Goal: Task Accomplishment & Management: Manage account settings

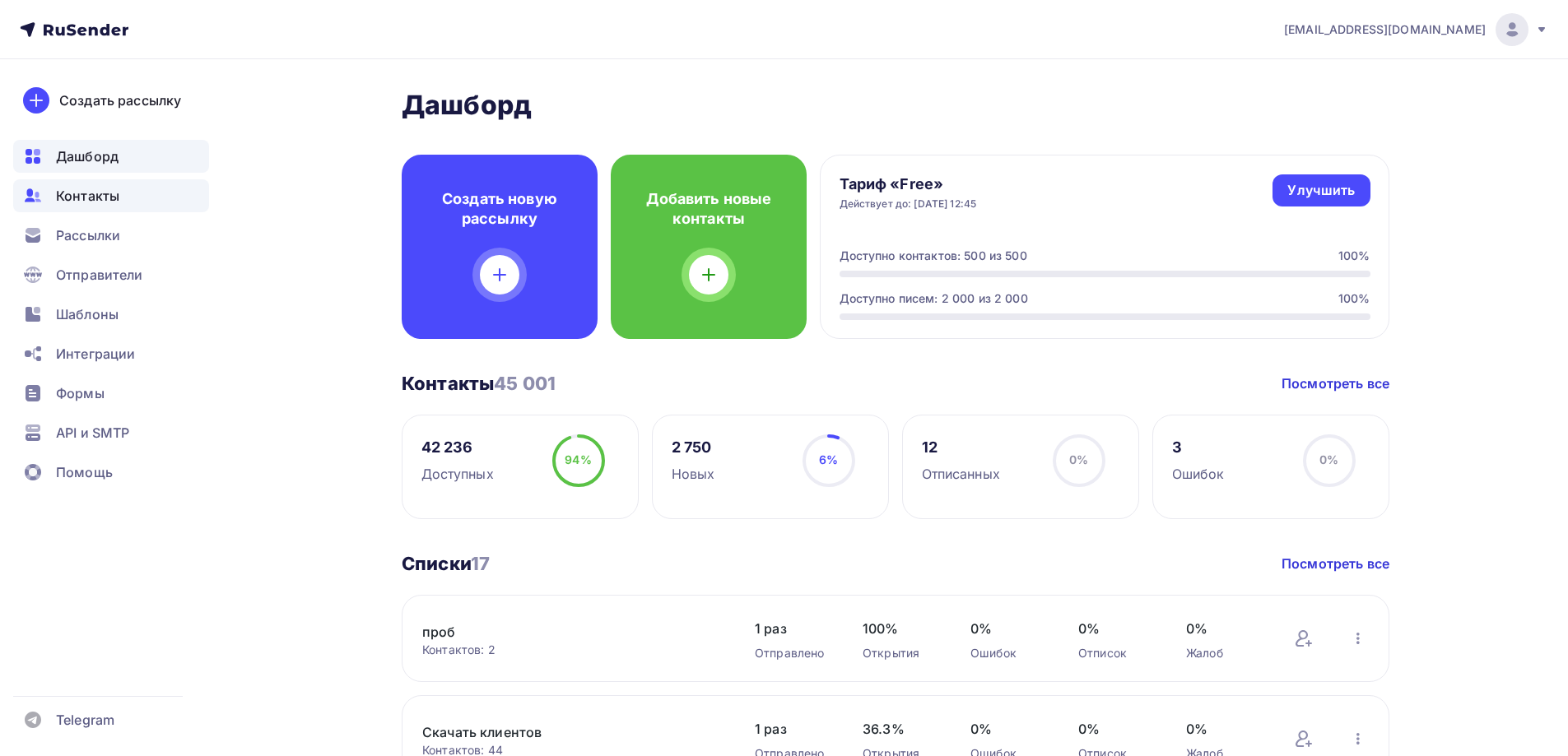
click at [115, 189] on span "Контакты" at bounding box center [88, 196] width 63 height 20
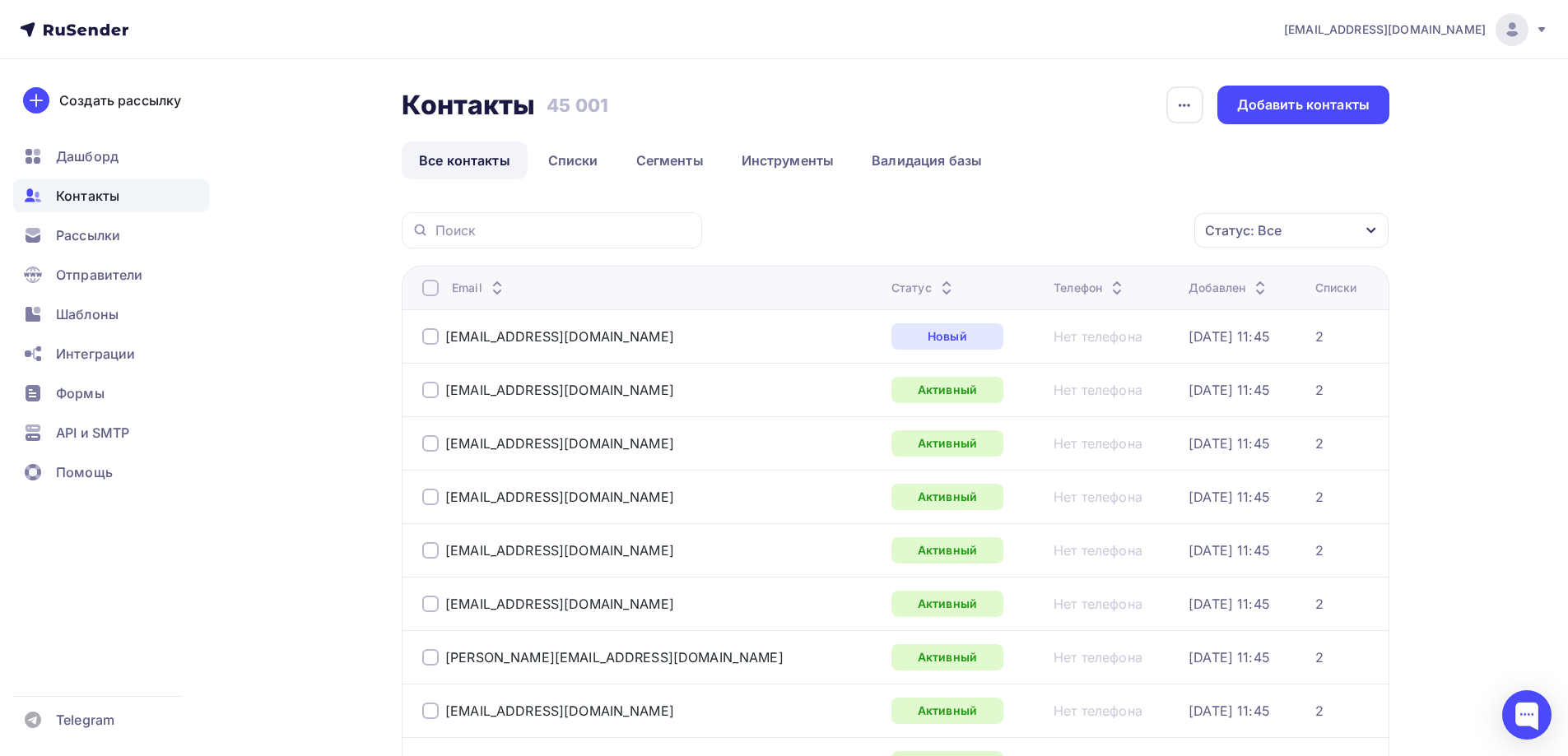
click at [1264, 225] on div "Статус: Все" at bounding box center [1243, 230] width 76 height 20
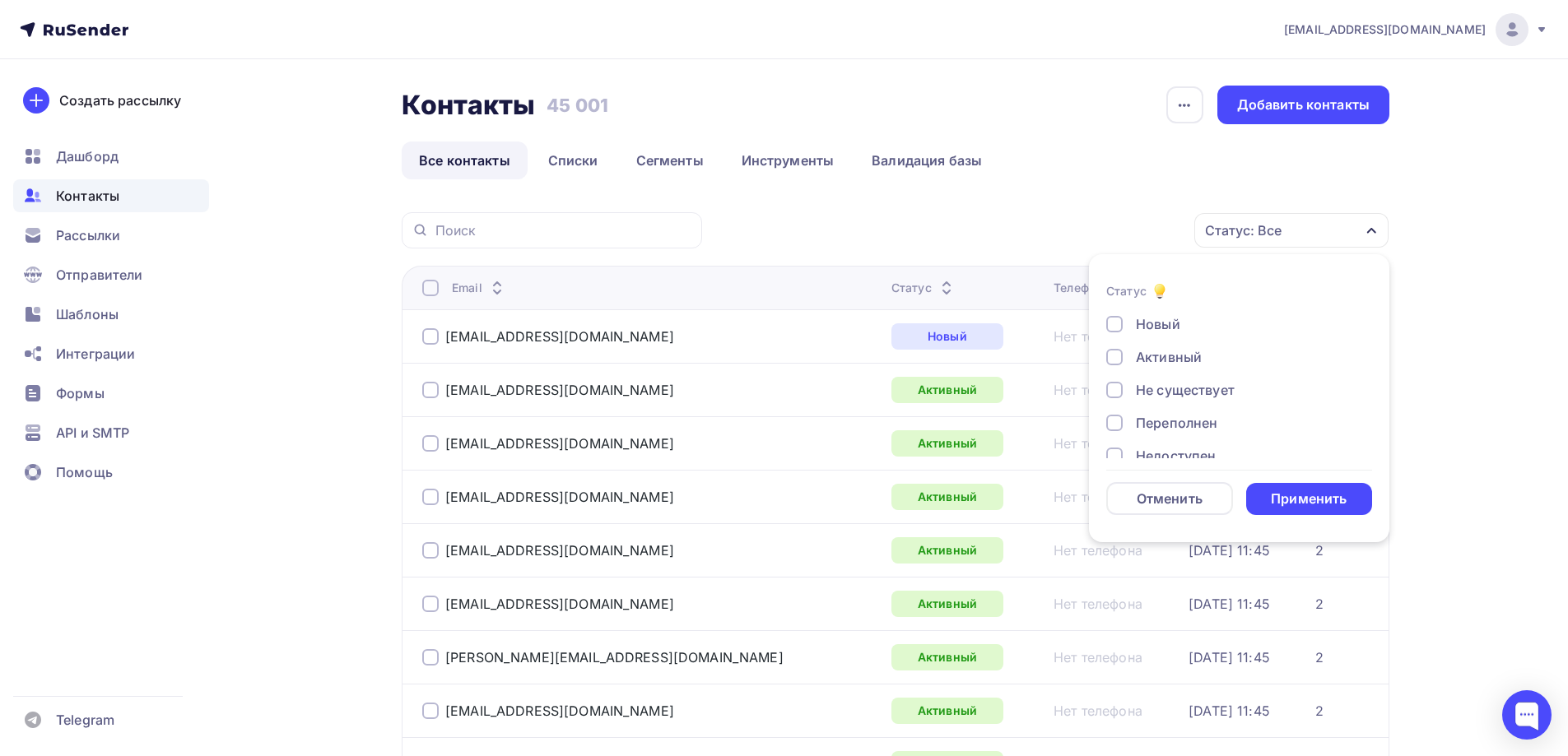
click at [1167, 390] on div "Не существует" at bounding box center [1185, 390] width 99 height 20
click at [1177, 417] on div "Переполнен" at bounding box center [1176, 423] width 81 height 20
click at [1164, 376] on div "Недоступен" at bounding box center [1176, 374] width 80 height 20
drag, startPoint x: 1158, startPoint y: 402, endPoint x: 1163, endPoint y: 427, distance: 25.5
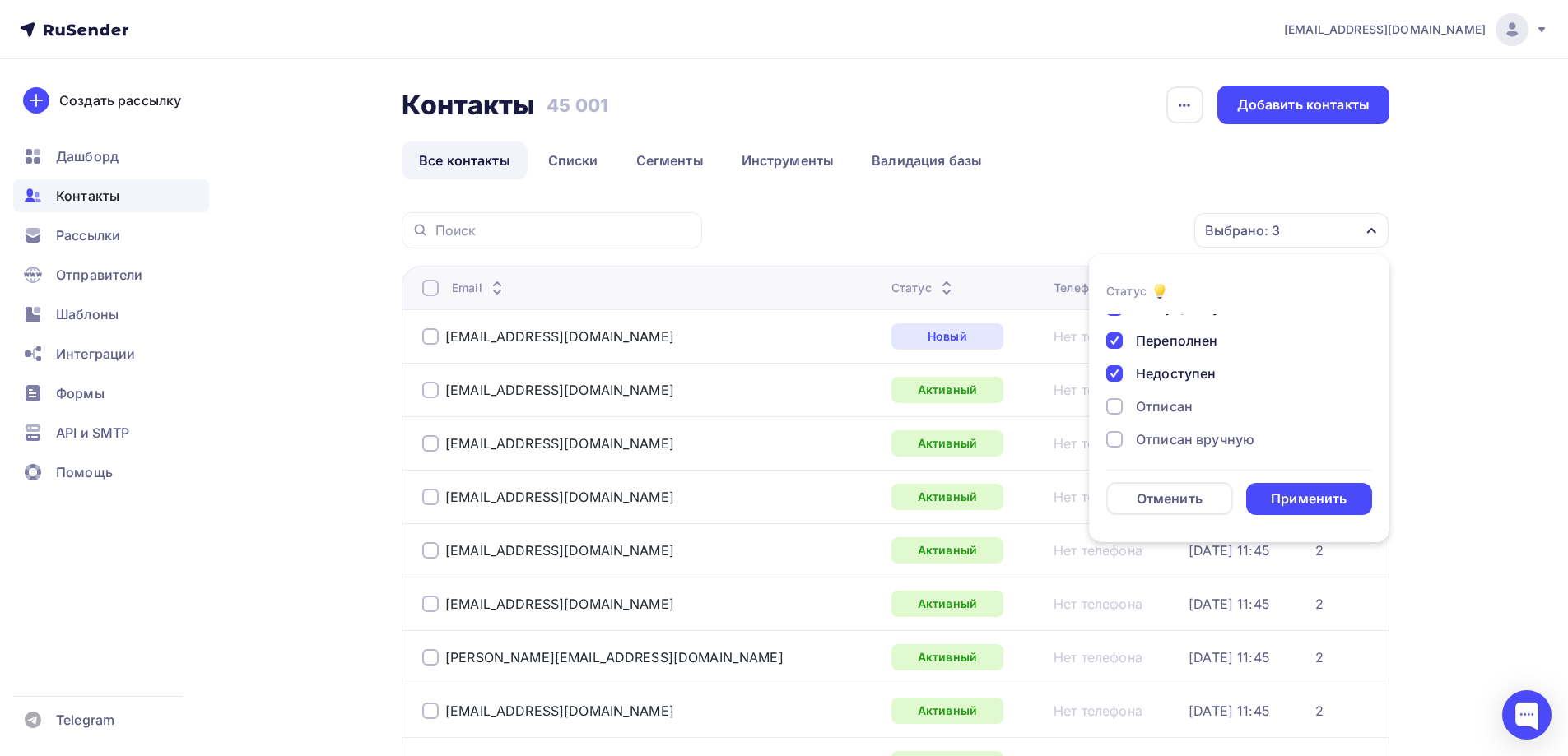
click at [1158, 403] on div "Отписан" at bounding box center [1164, 406] width 56 height 20
click at [1164, 439] on div "Отписан вручную" at bounding box center [1195, 440] width 119 height 20
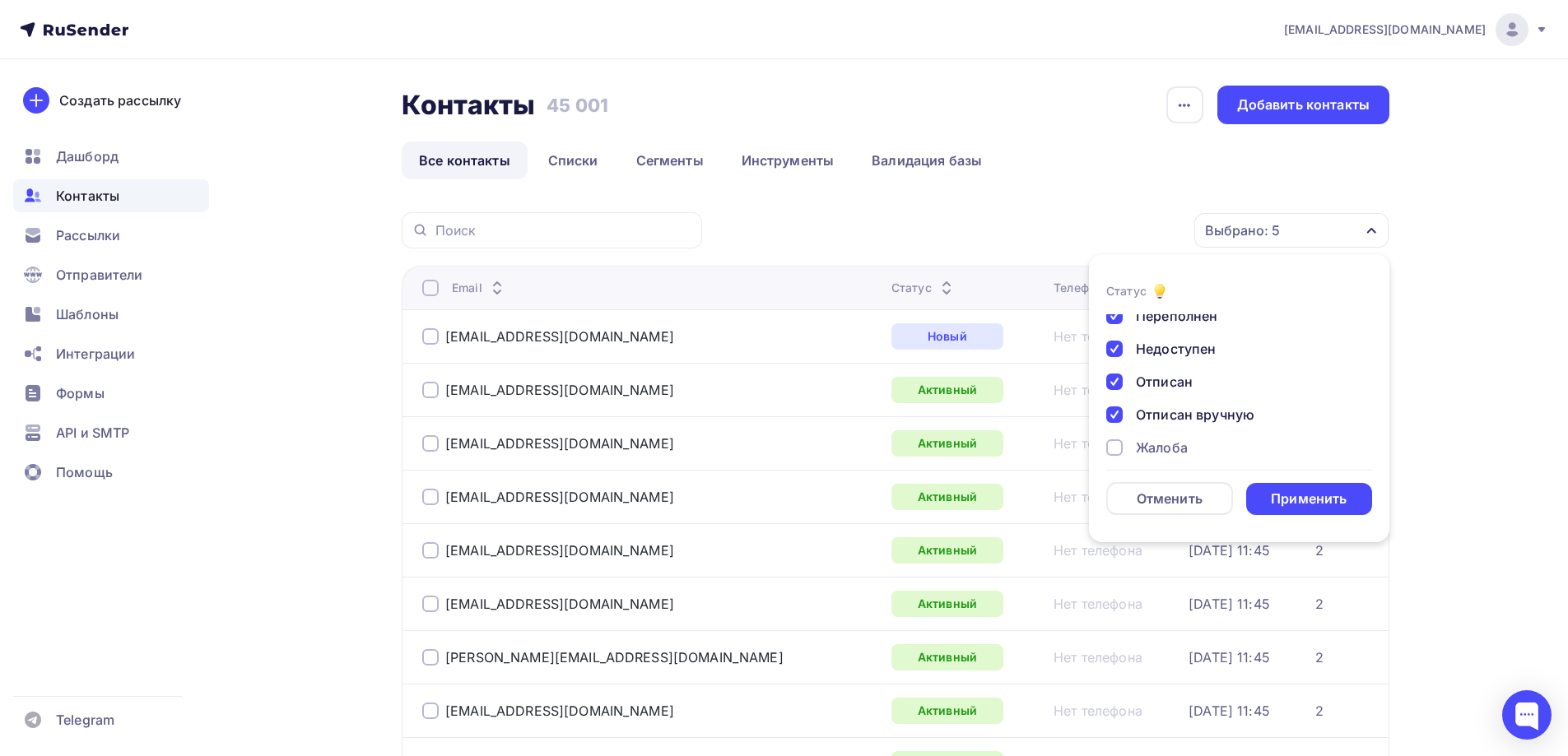
scroll to position [120, 0]
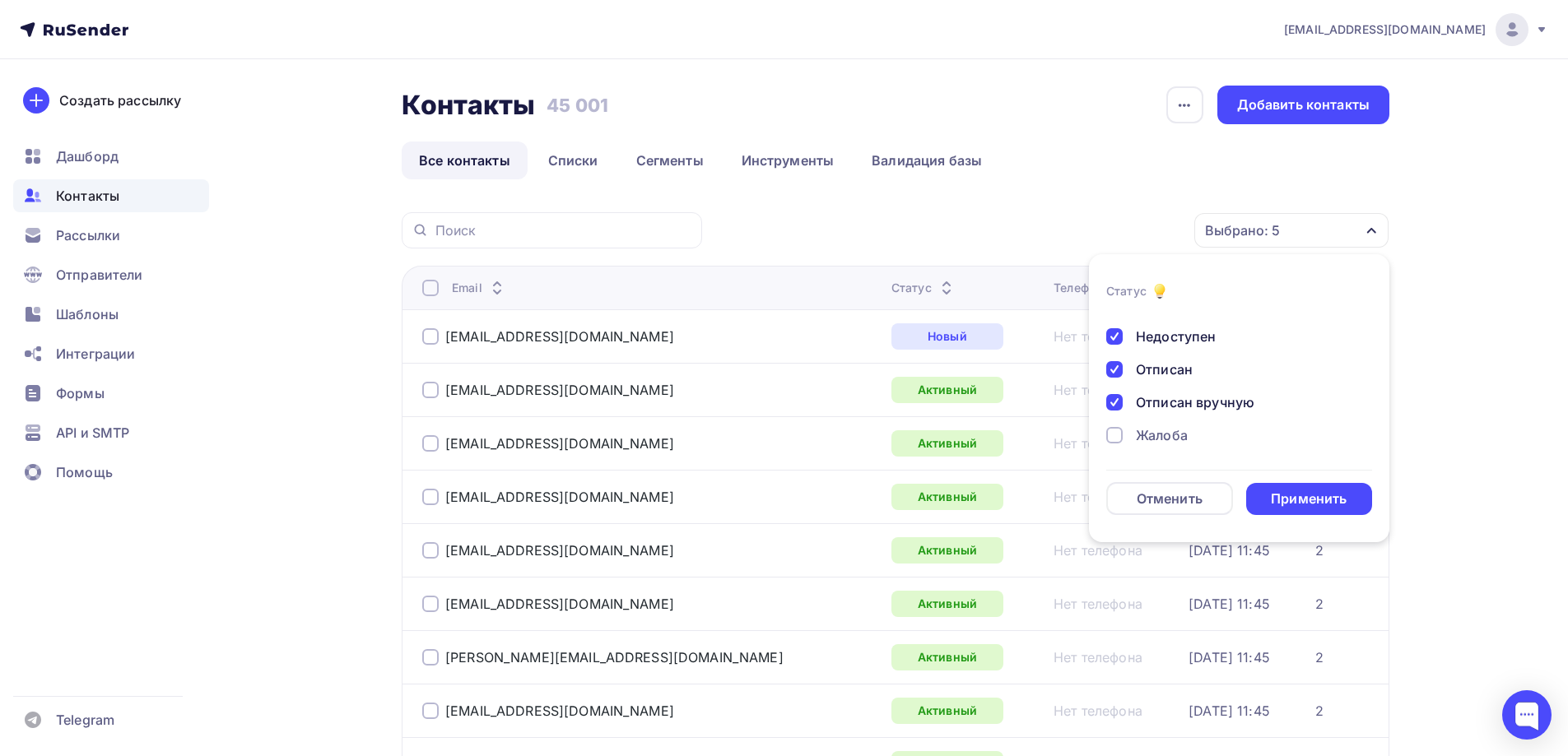
drag, startPoint x: 1165, startPoint y: 435, endPoint x: 1193, endPoint y: 439, distance: 28.3
click at [1167, 435] on div "Жалоба" at bounding box center [1162, 435] width 51 height 20
click at [1336, 492] on div "Применить" at bounding box center [1308, 498] width 76 height 19
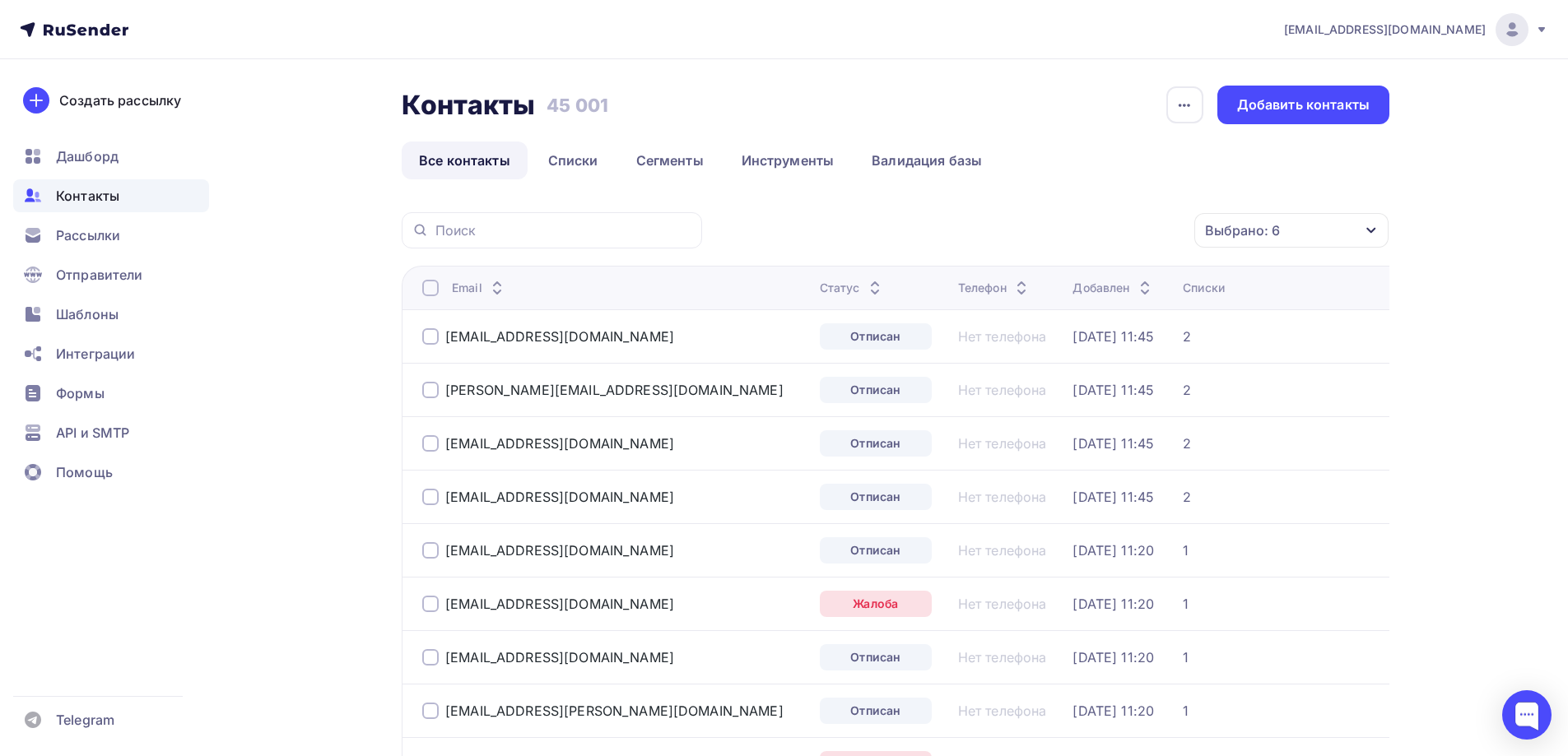
click at [430, 292] on div at bounding box center [430, 288] width 17 height 17
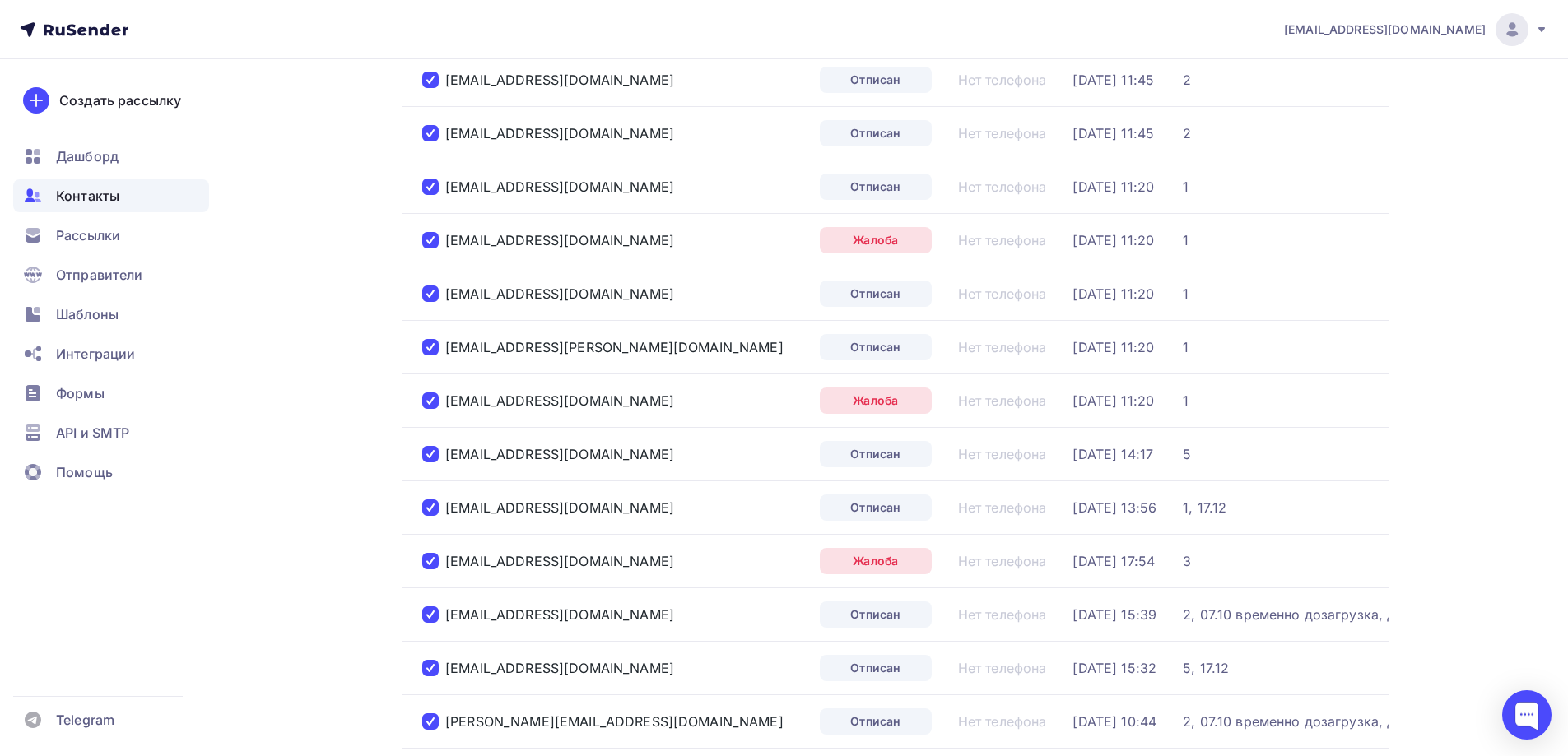
scroll to position [35, 0]
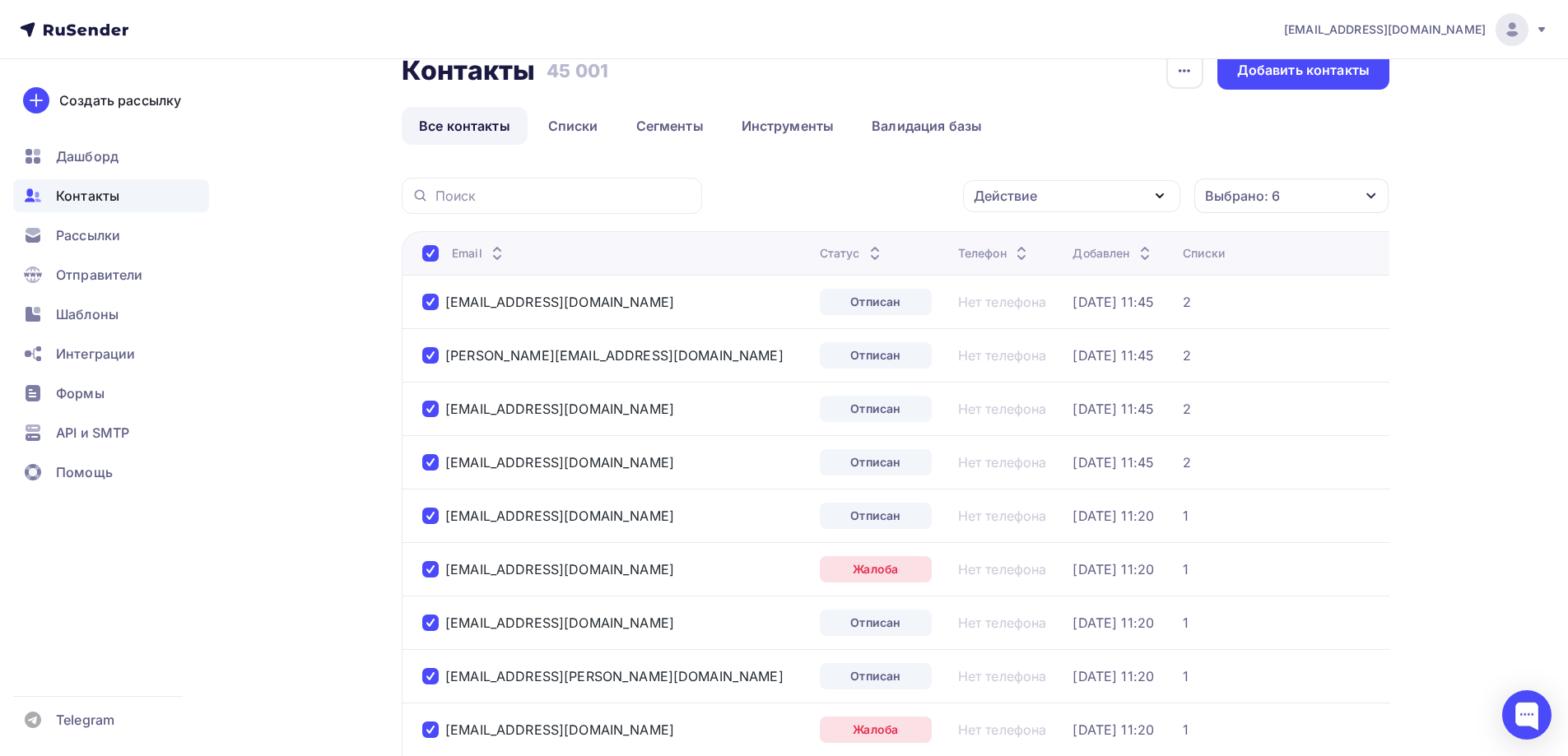
click at [1022, 201] on div "Действие" at bounding box center [1005, 196] width 63 height 20
click at [1039, 305] on div "Удалить" at bounding box center [1072, 310] width 178 height 20
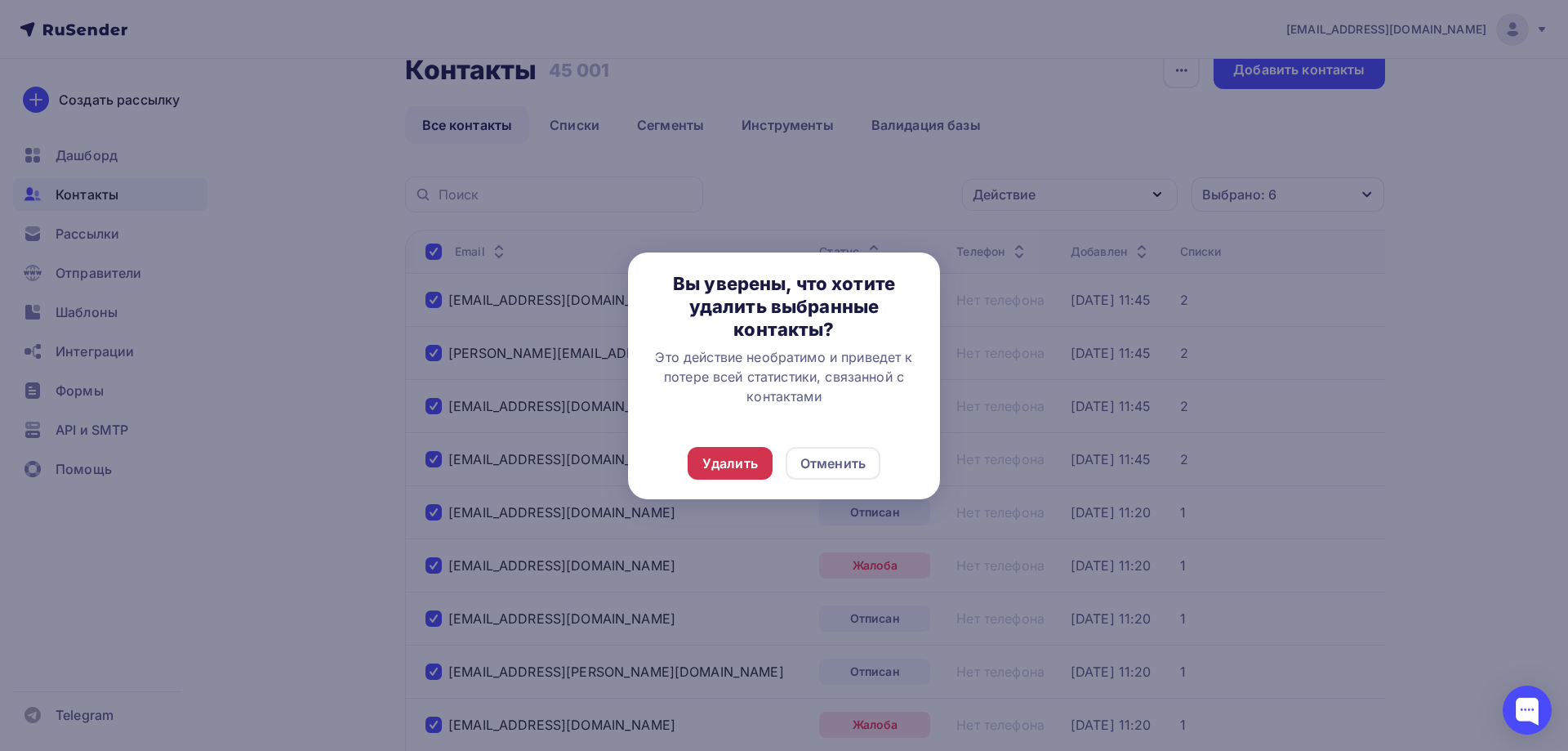
click at [729, 464] on div "Удалить" at bounding box center [730, 463] width 56 height 20
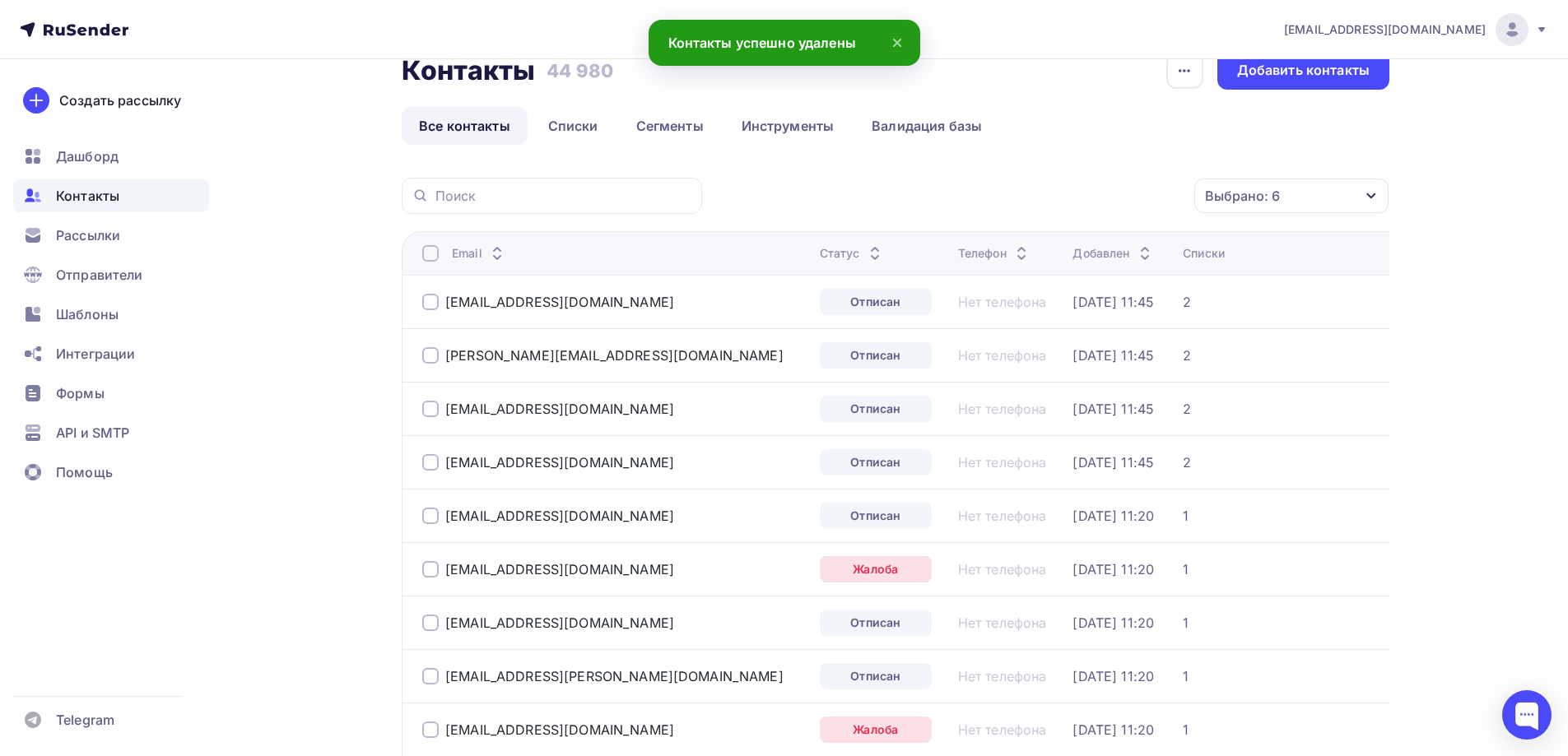
click at [435, 253] on div at bounding box center [430, 253] width 17 height 17
click at [1024, 204] on div "Действие" at bounding box center [1005, 196] width 63 height 20
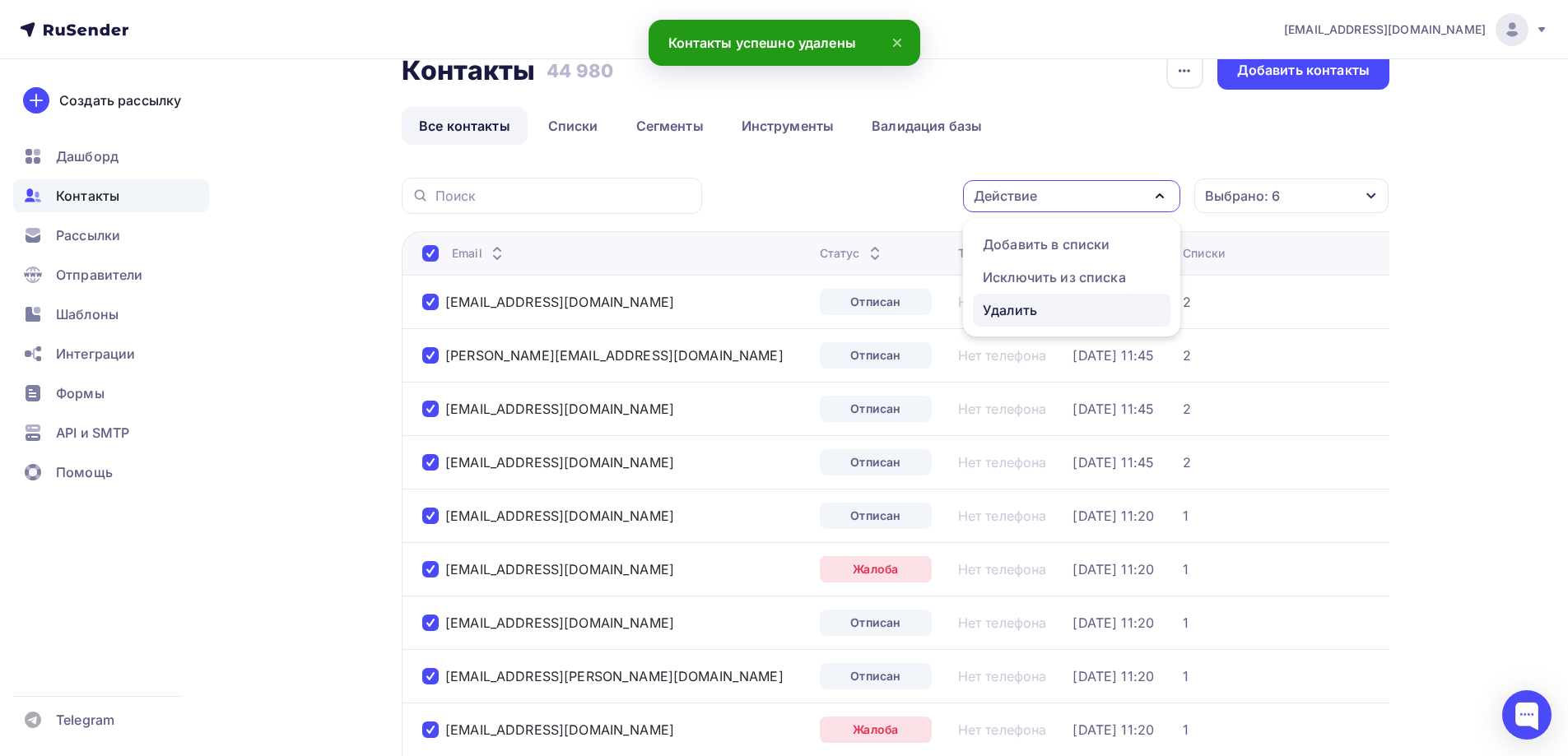
click at [1037, 305] on div "Удалить" at bounding box center [1009, 310] width 54 height 20
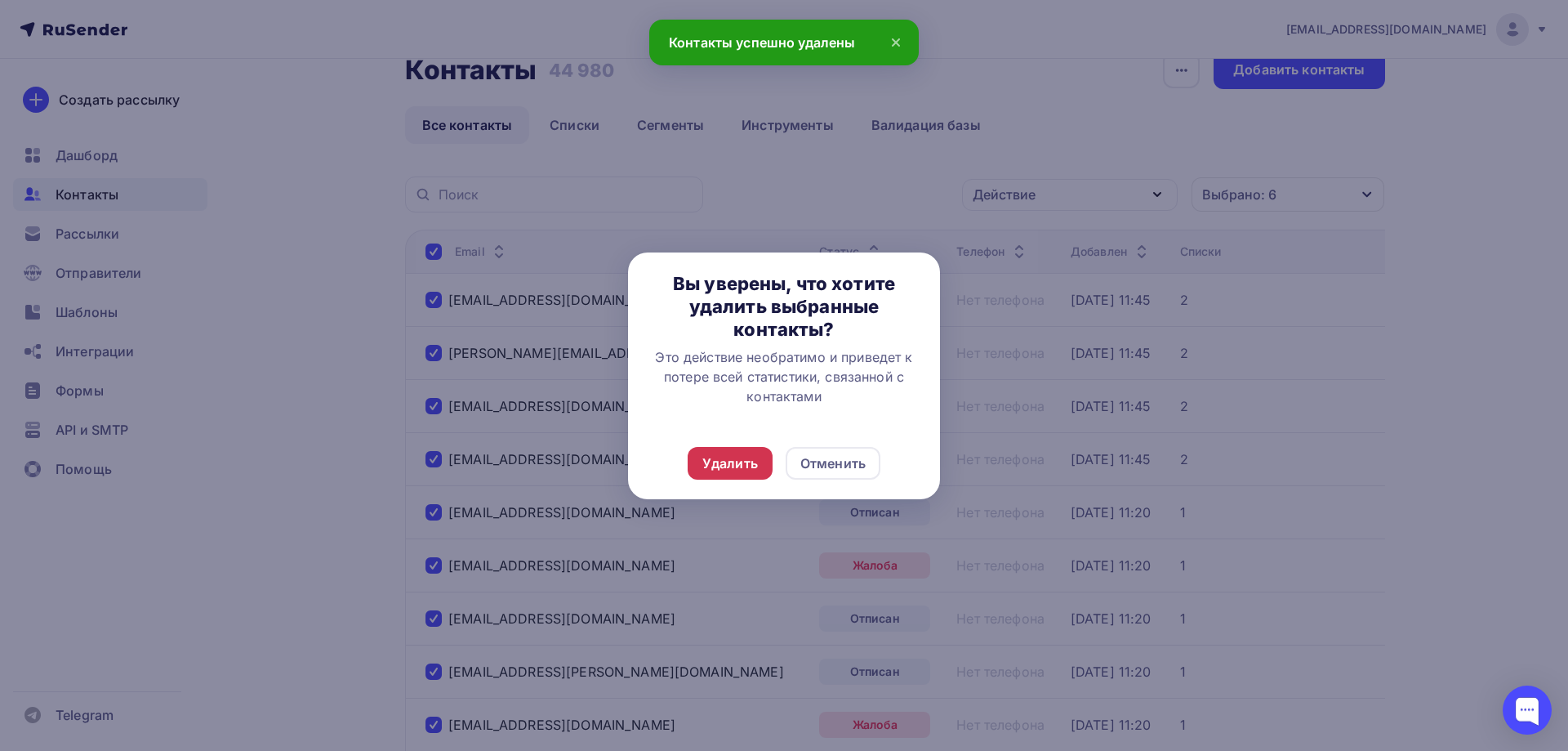
click at [724, 475] on div "Удалить" at bounding box center [730, 462] width 85 height 32
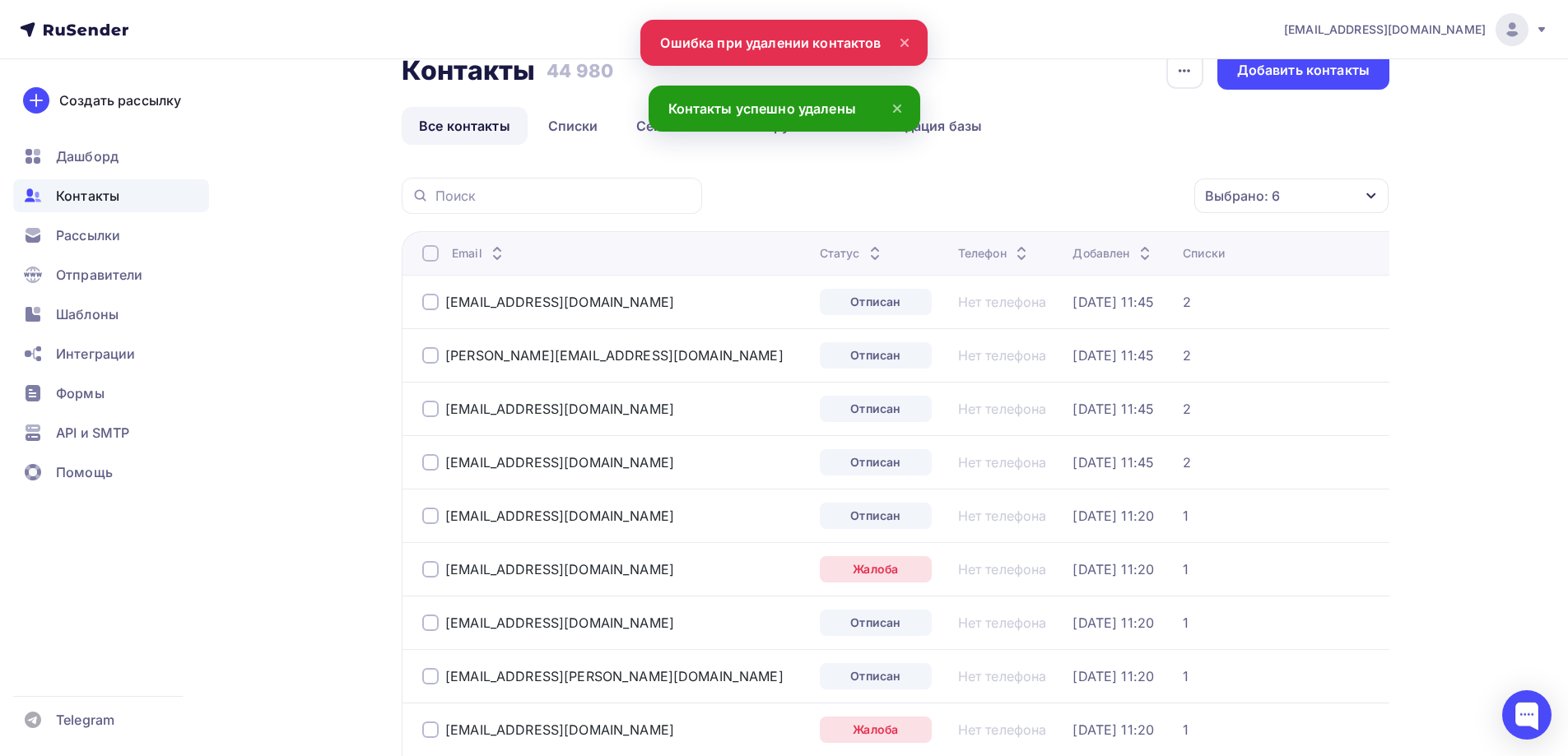
click at [420, 249] on th "Email" at bounding box center [607, 253] width 411 height 43
click at [428, 253] on div at bounding box center [430, 253] width 17 height 17
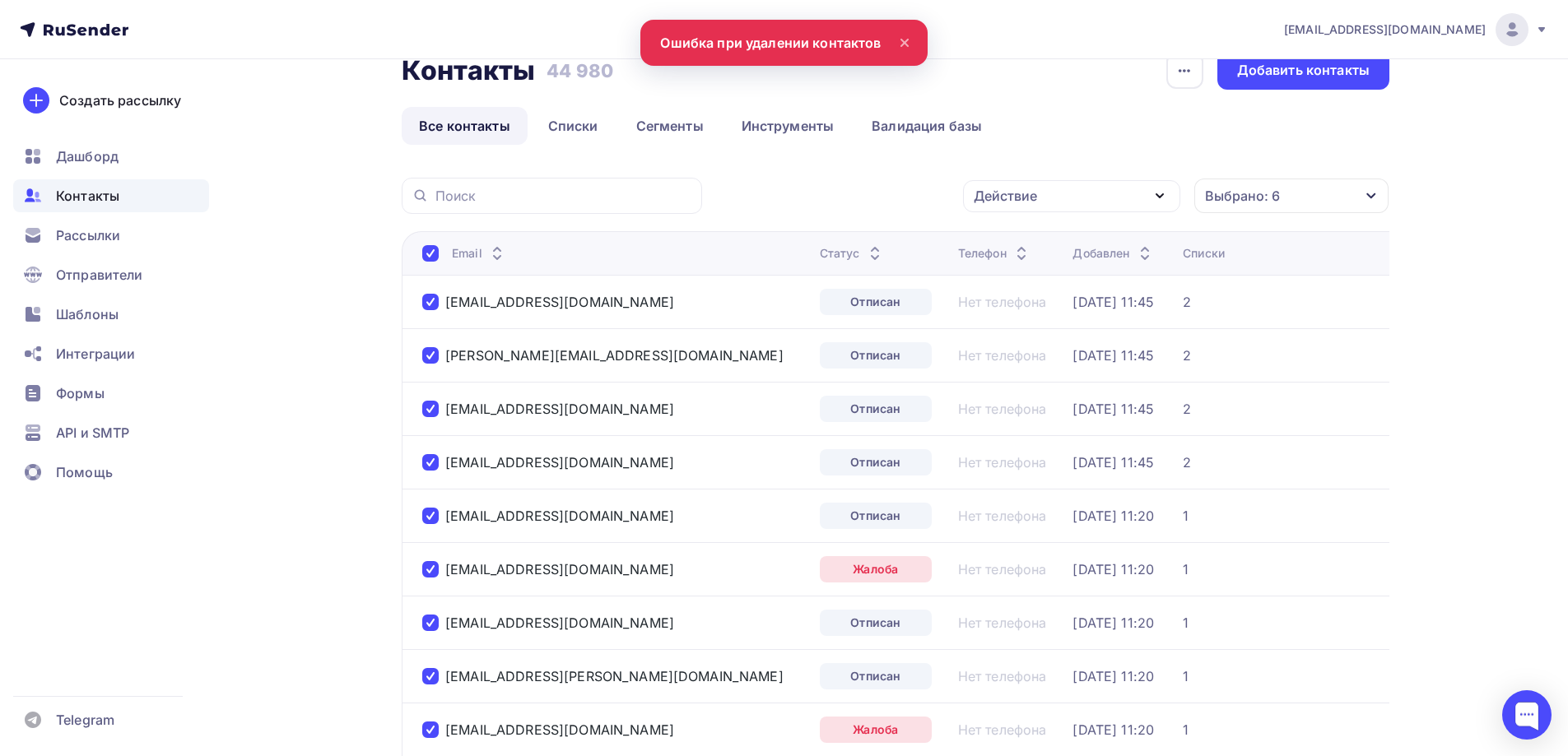
click at [1029, 207] on div "Действие" at bounding box center [1072, 196] width 218 height 32
click at [1039, 308] on div "Удалить" at bounding box center [1072, 310] width 178 height 20
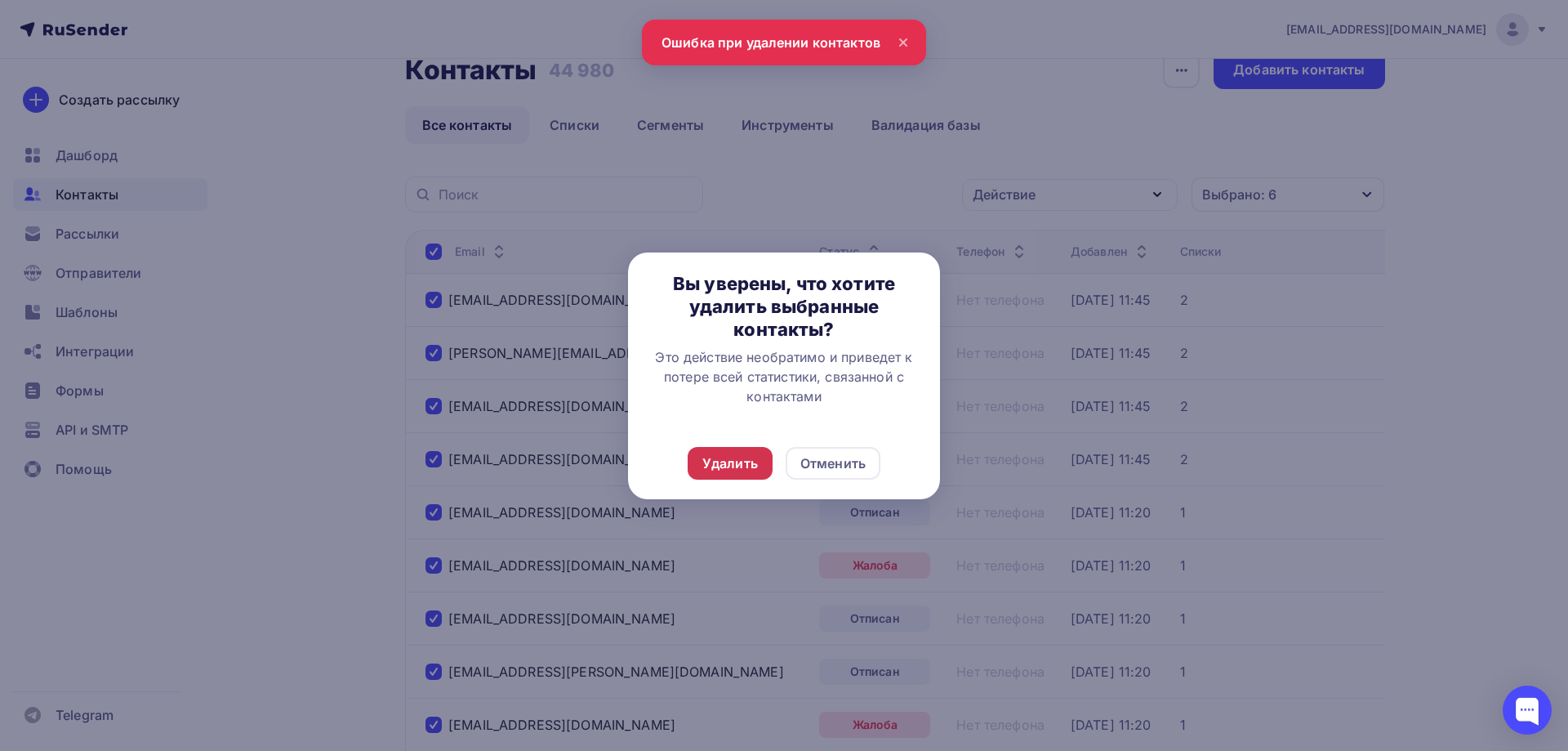
click at [759, 475] on div "Удалить" at bounding box center [730, 462] width 85 height 32
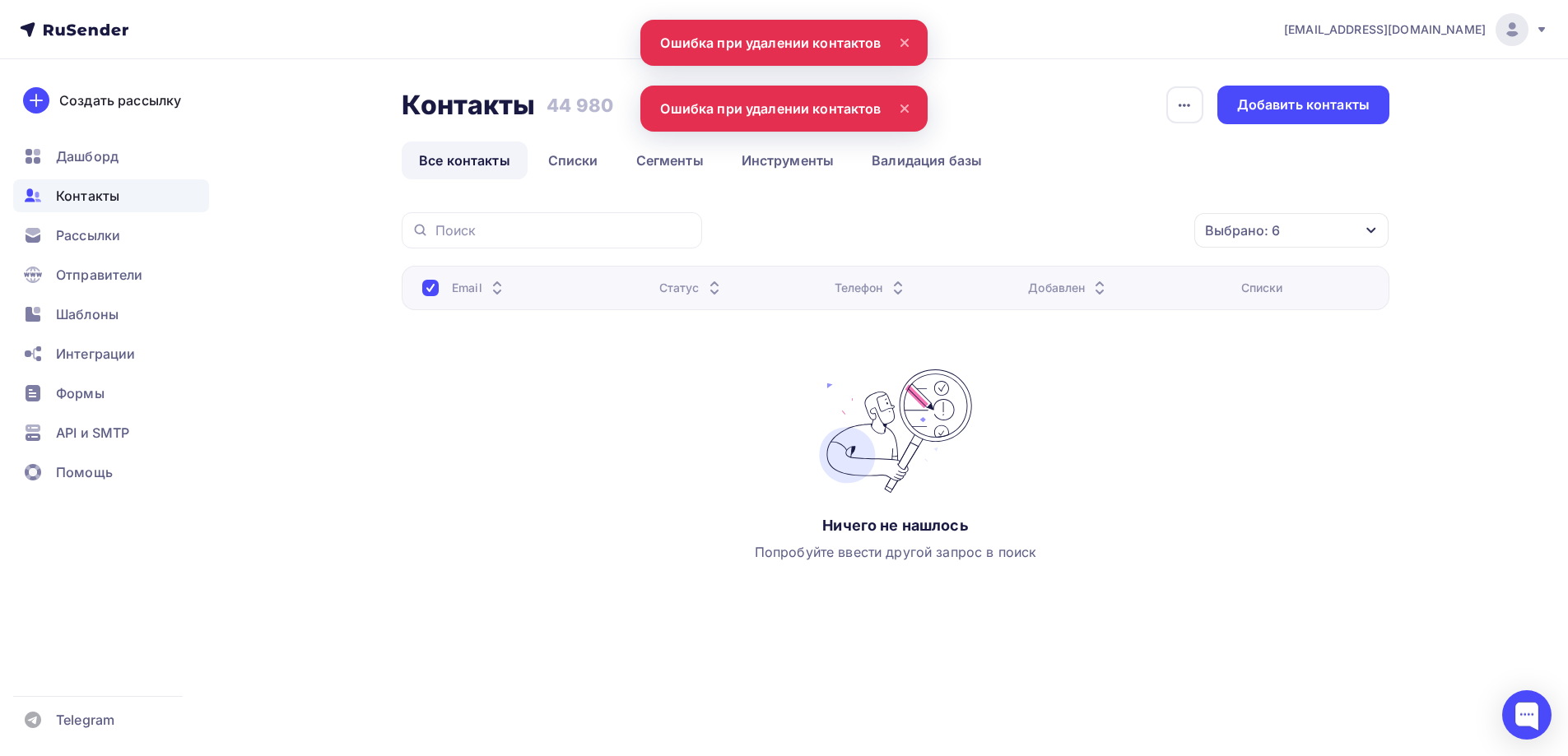
scroll to position [0, 0]
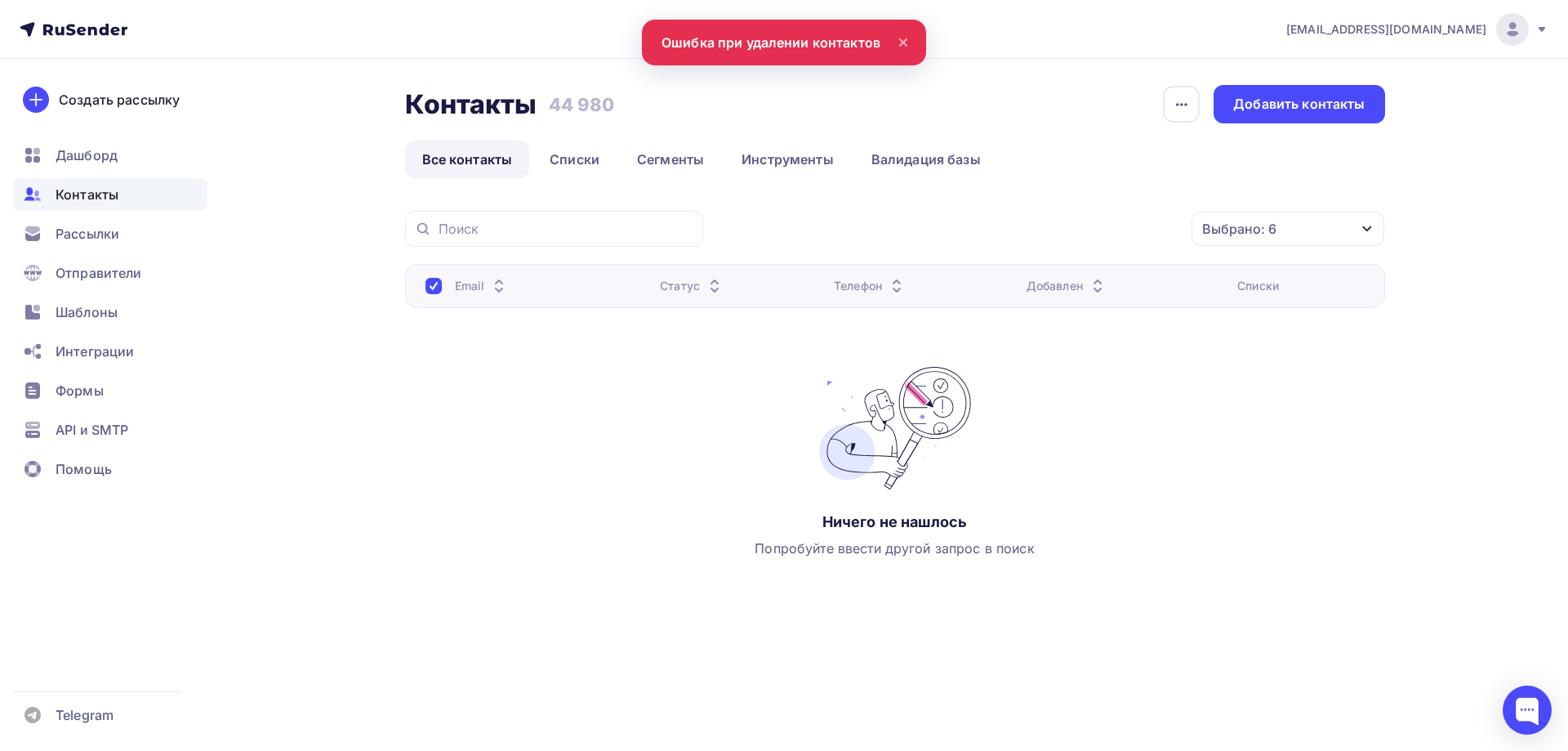
click at [474, 166] on link "Все контакты" at bounding box center [467, 159] width 125 height 37
click at [60, 202] on span "Контакты" at bounding box center [87, 194] width 63 height 20
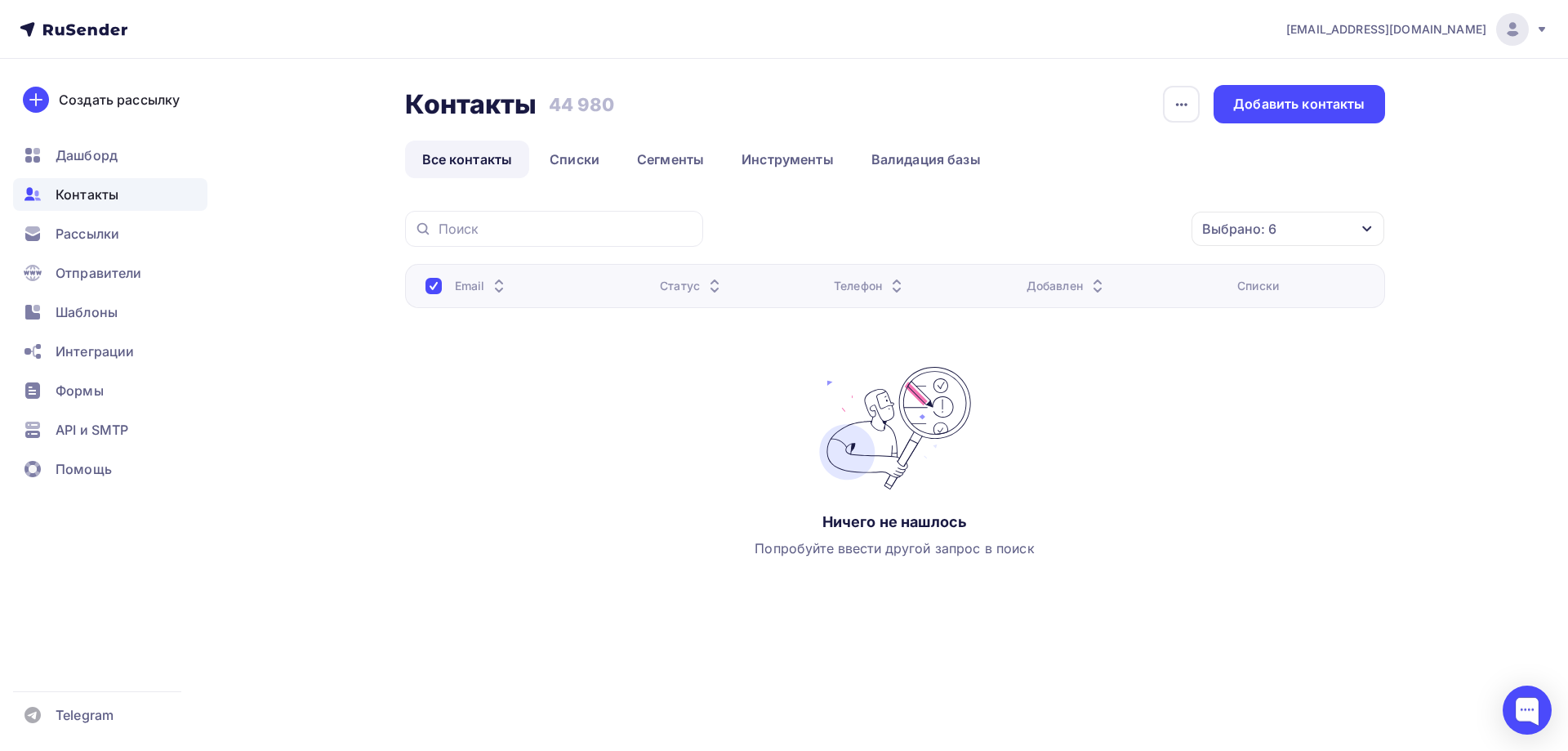
click at [77, 36] on icon at bounding box center [74, 29] width 108 height 20
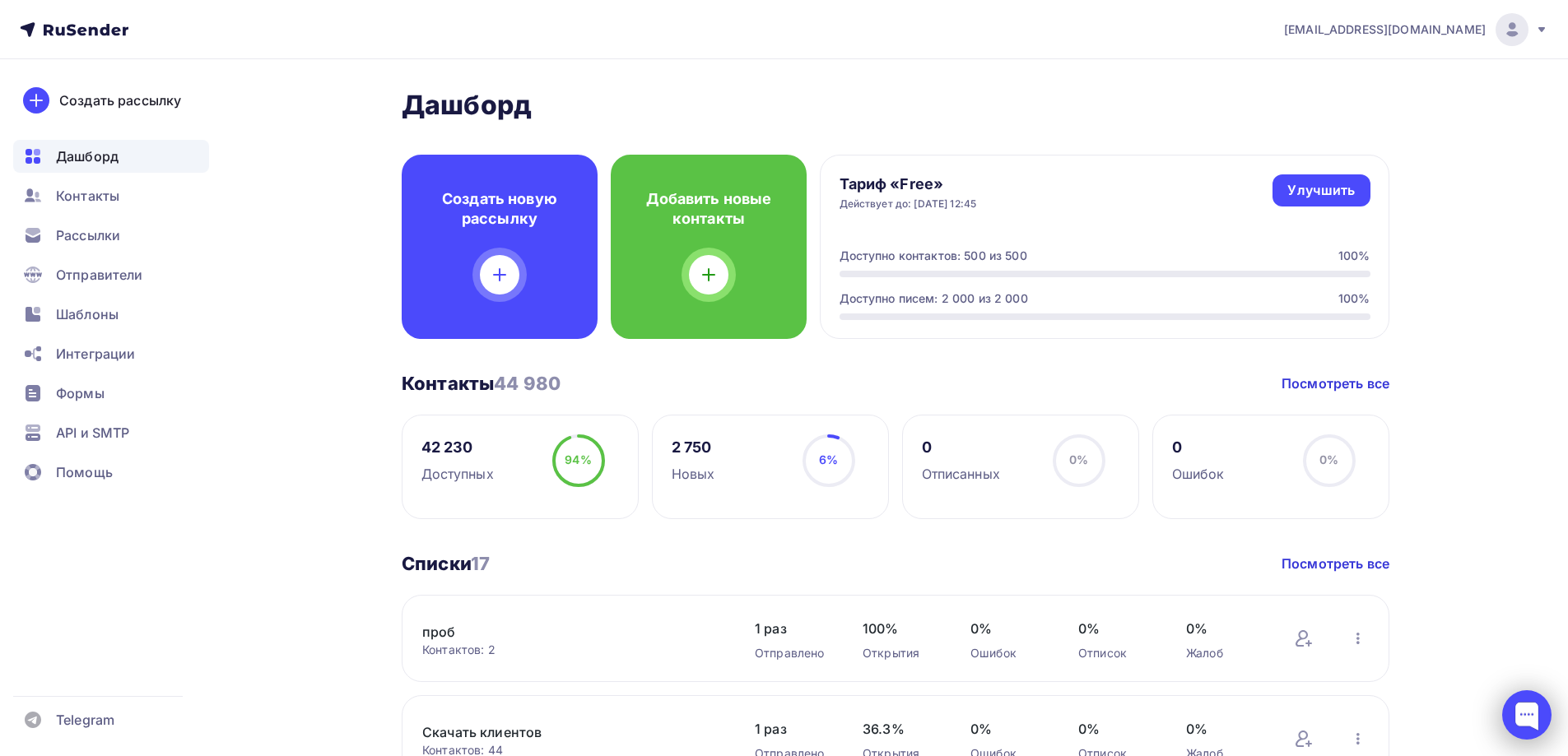
click at [1514, 718] on div at bounding box center [1526, 714] width 49 height 49
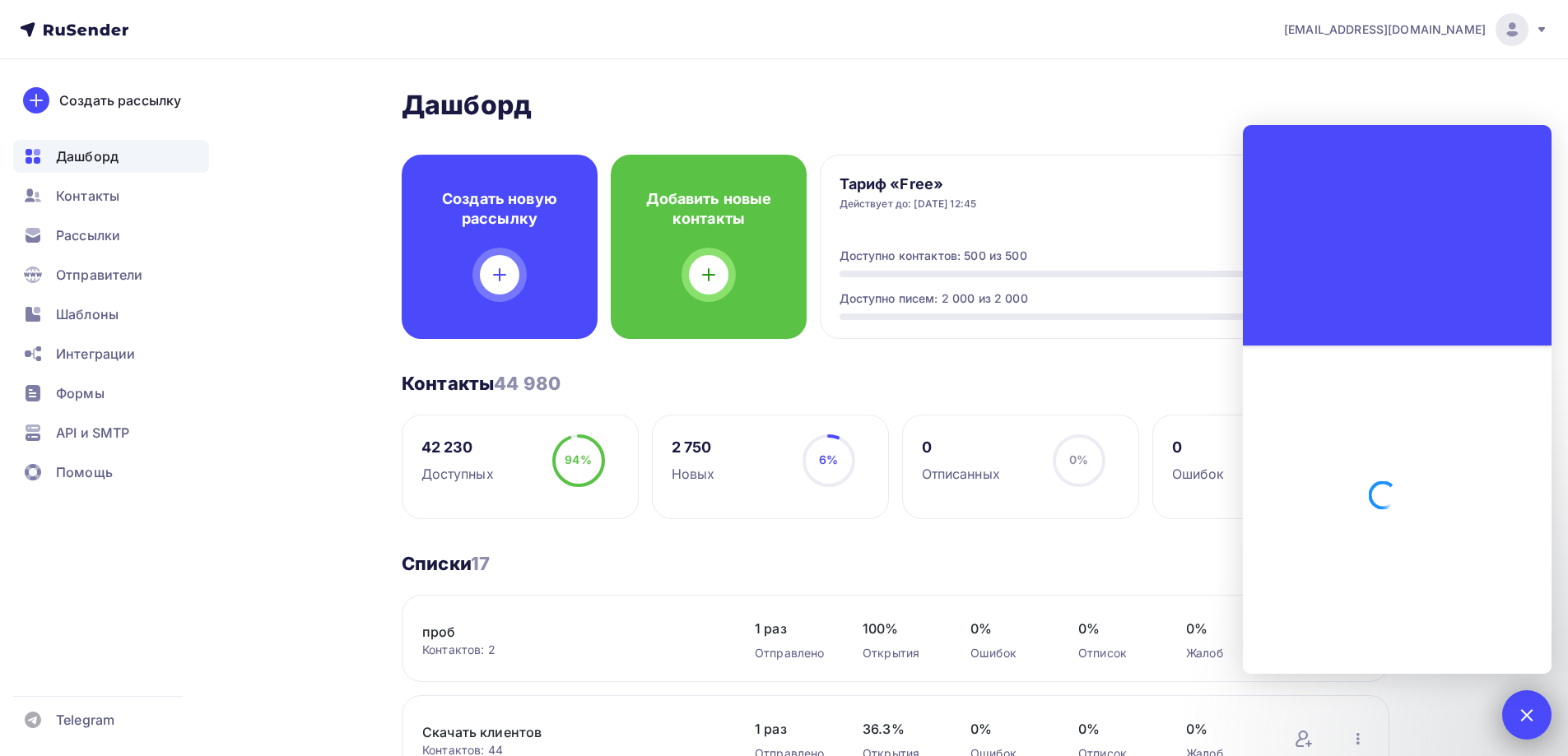
click at [1515, 718] on div at bounding box center [1526, 714] width 49 height 49
